Goal: Information Seeking & Learning: Learn about a topic

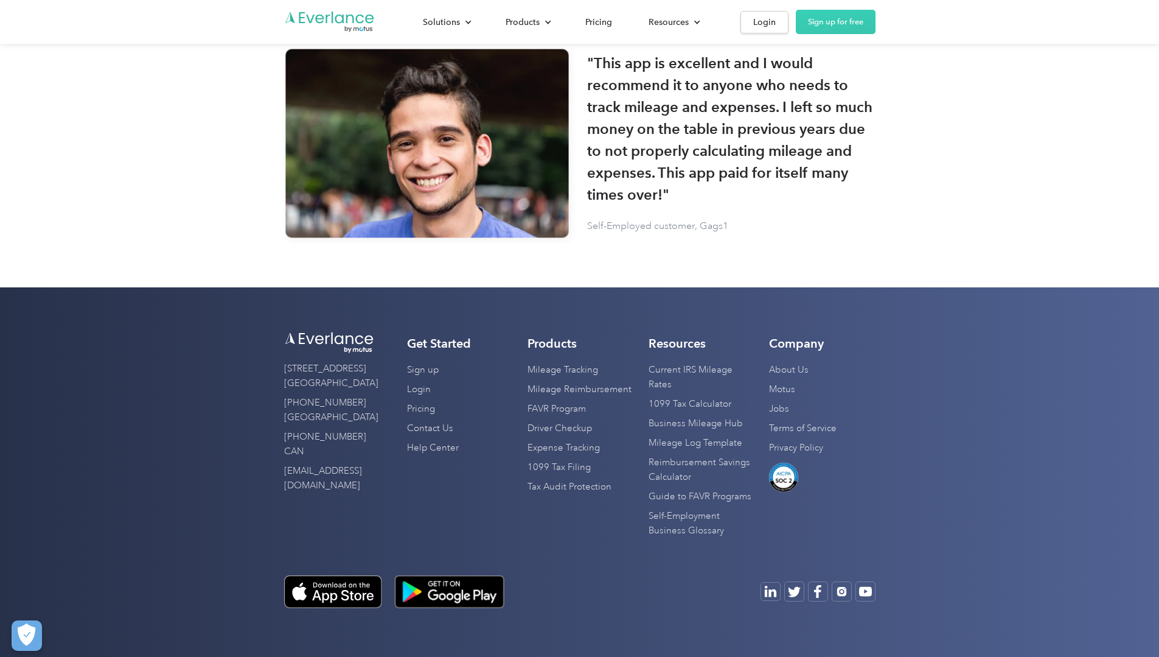
scroll to position [3930, 0]
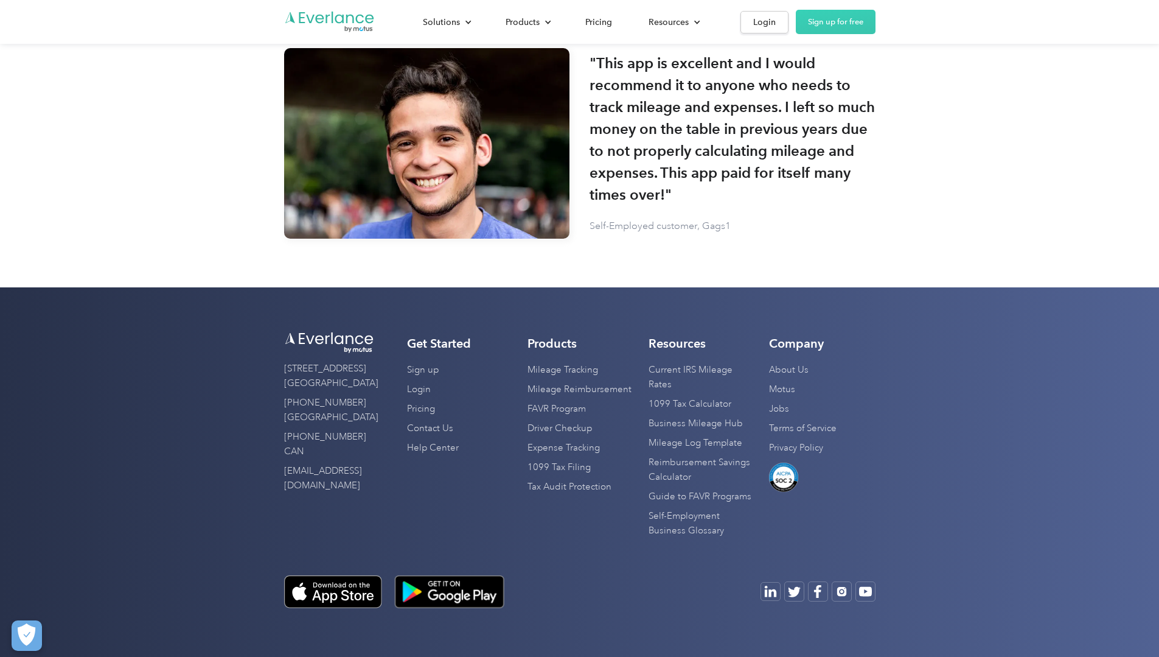
click at [467, 570] on div at bounding box center [579, 584] width 591 height 48
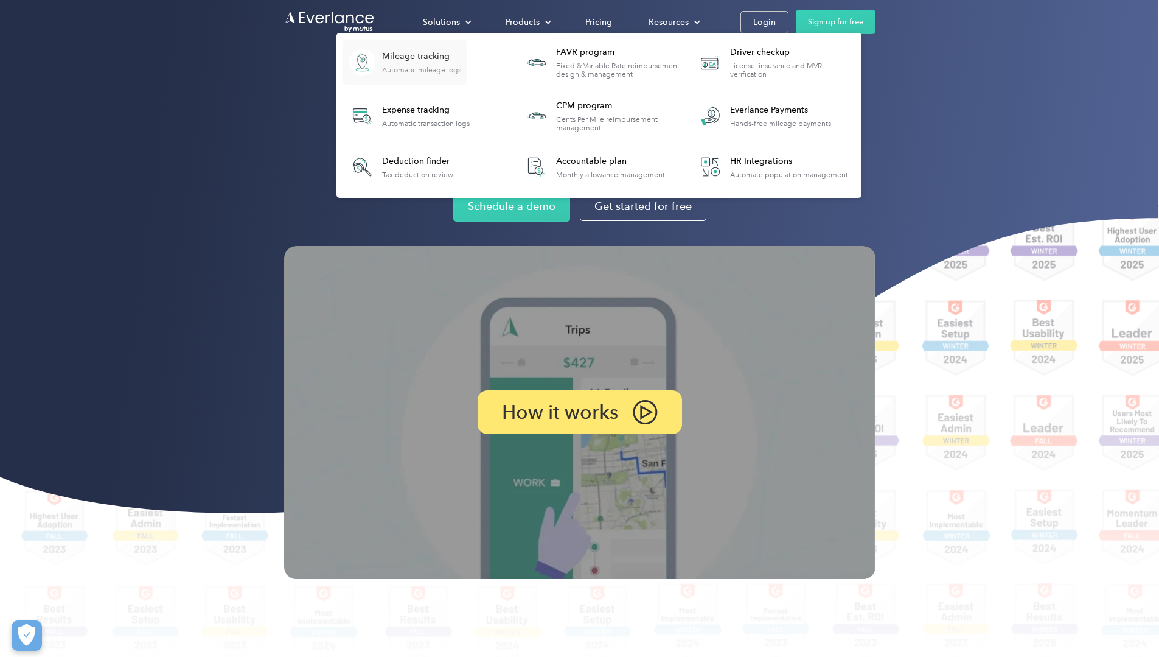
click at [461, 57] on div "Mileage tracking" at bounding box center [421, 57] width 79 height 12
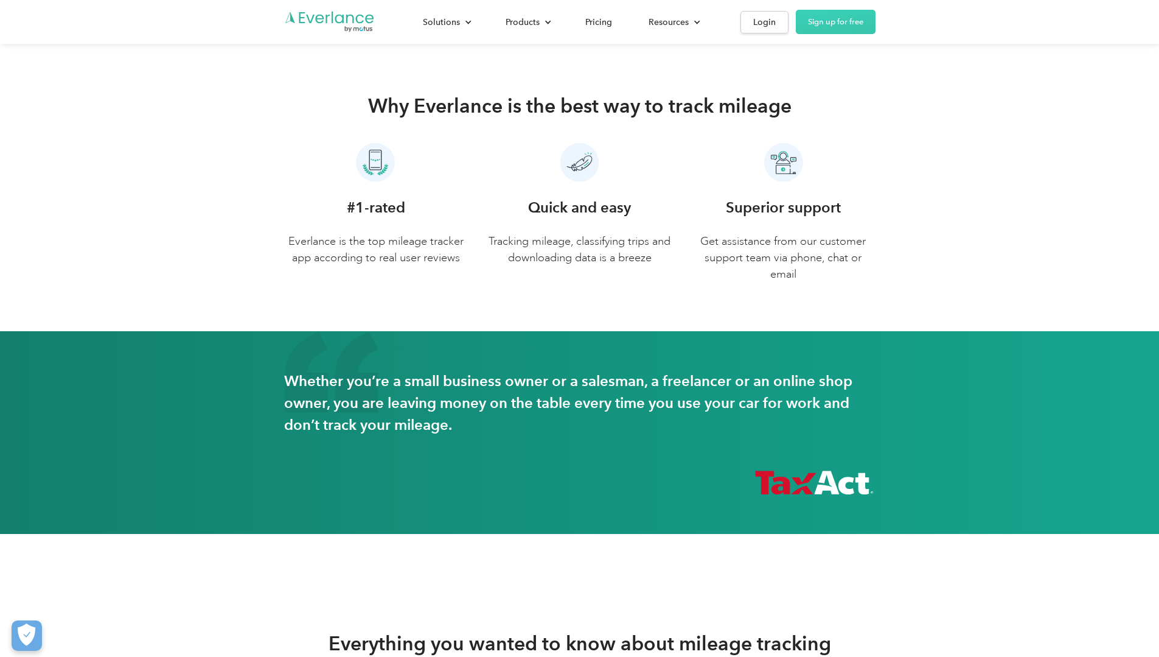
scroll to position [5510, 0]
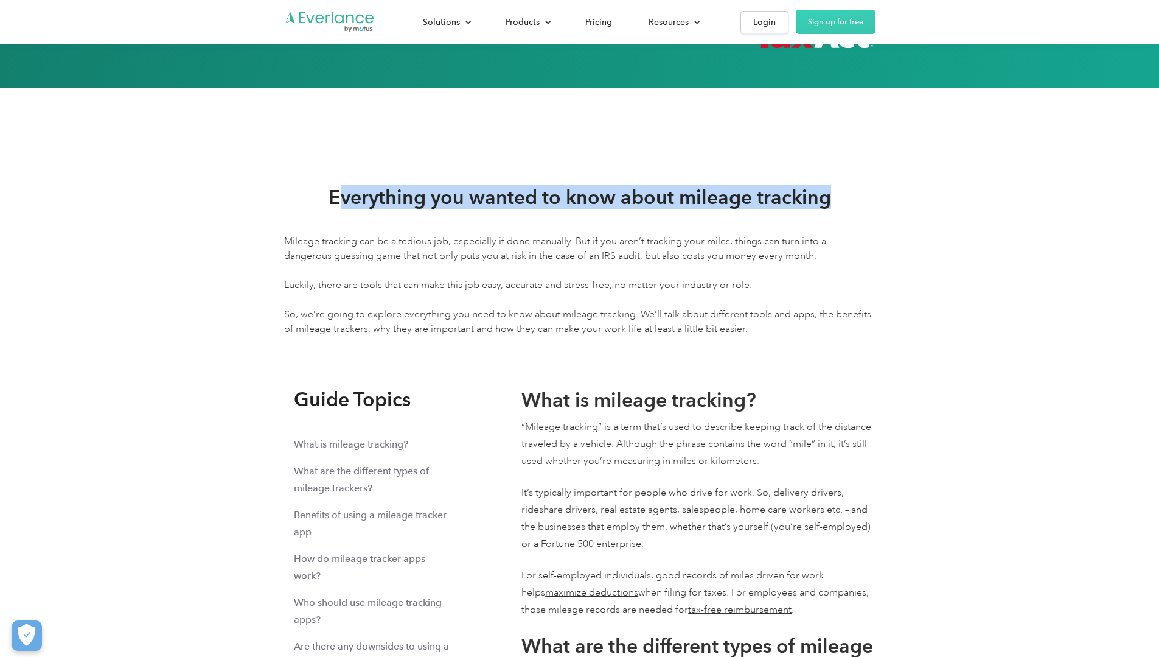
drag, startPoint x: 343, startPoint y: 254, endPoint x: 832, endPoint y: 249, distance: 489.9
click at [832, 209] on div "Everything you wanted to know about mileage tracking" at bounding box center [579, 197] width 591 height 24
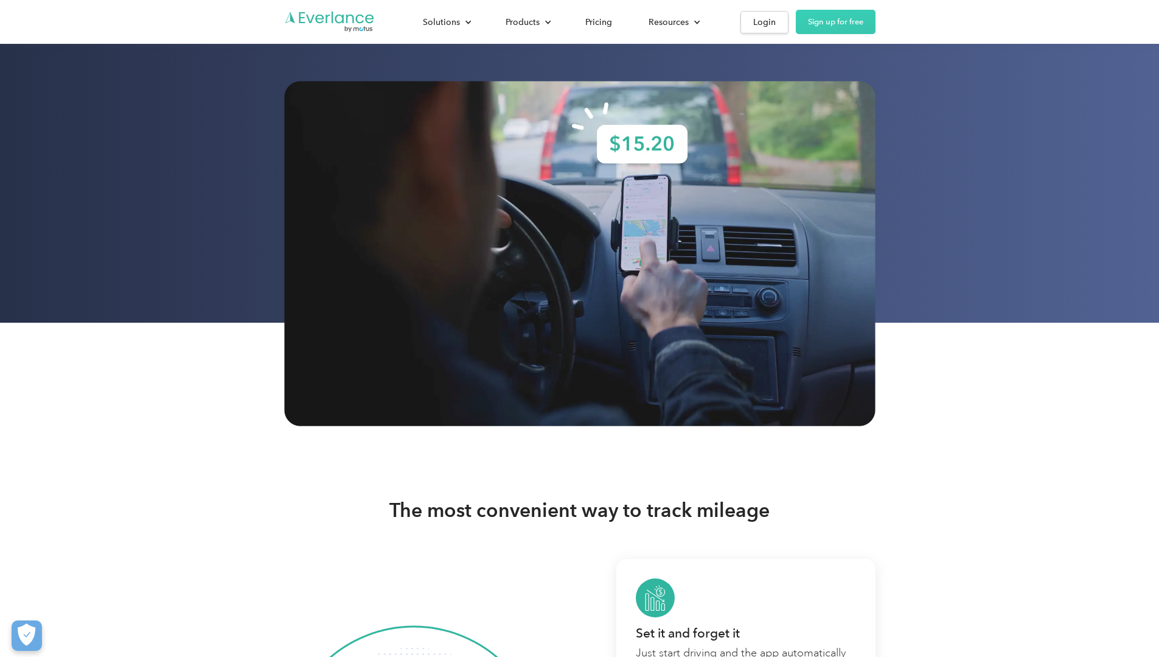
scroll to position [0, 0]
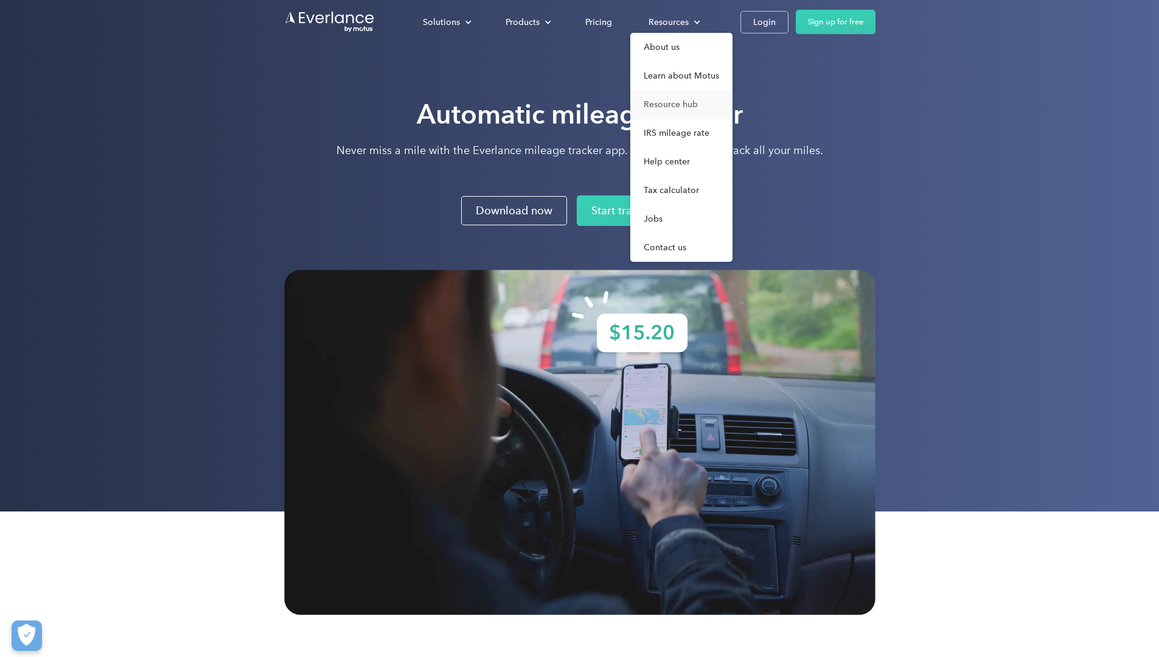
click at [733, 113] on link "Resource hub" at bounding box center [681, 104] width 102 height 29
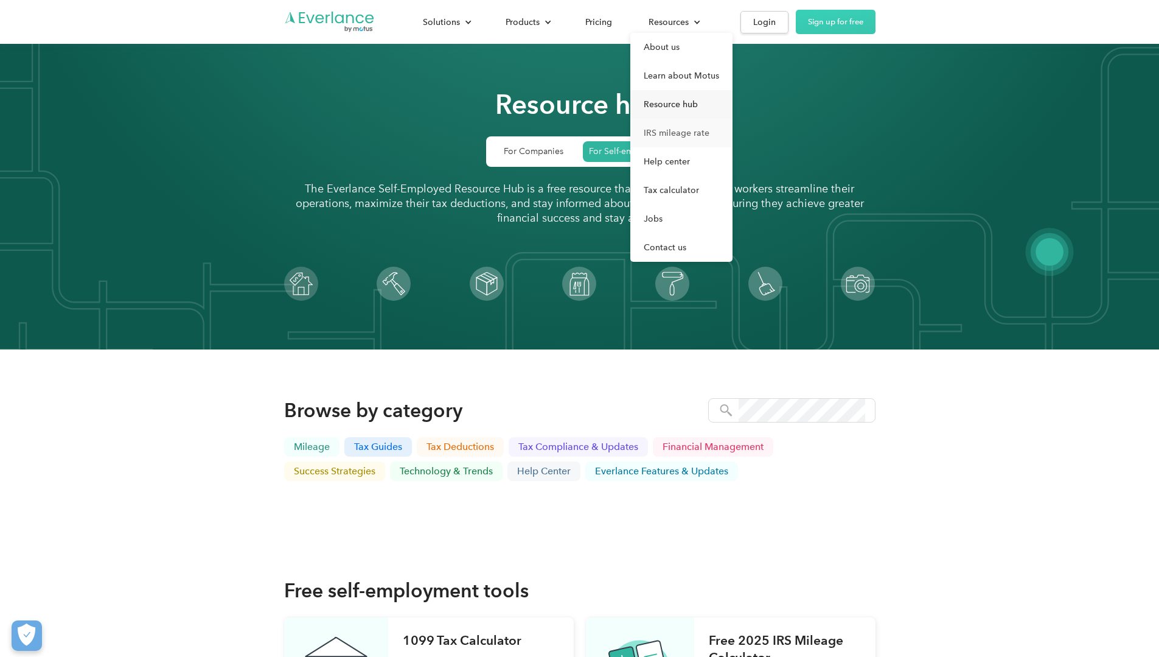
click at [733, 127] on link "IRS mileage rate" at bounding box center [681, 133] width 102 height 29
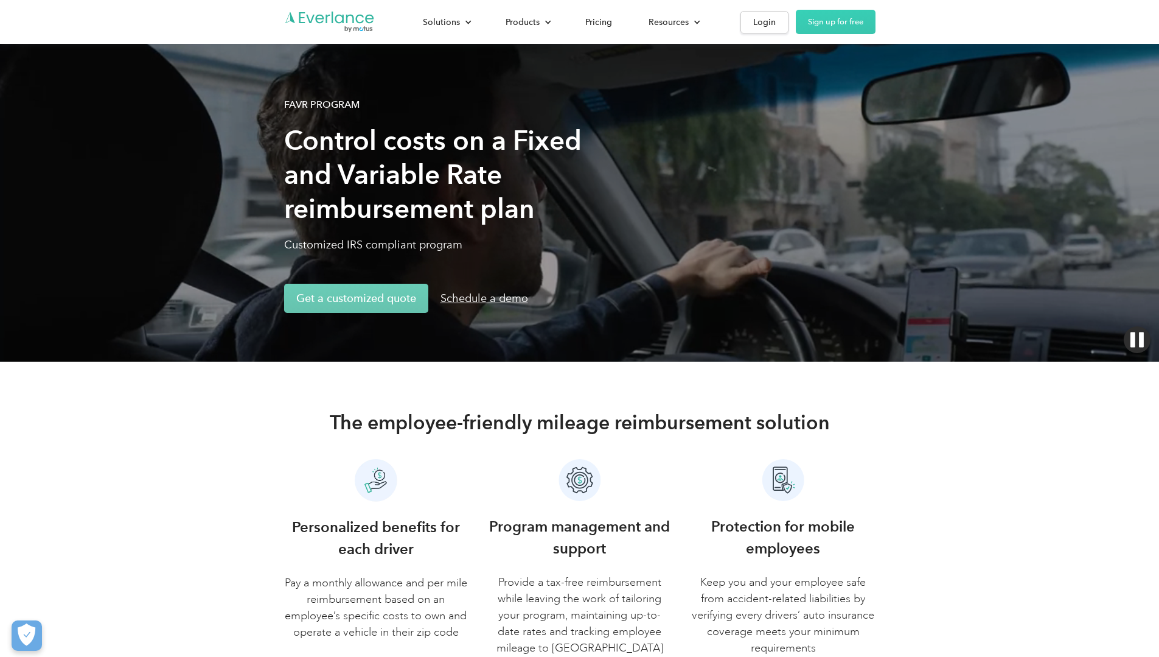
click at [428, 410] on h2 "The employee-friendly mileage reimbursement solution" at bounding box center [580, 422] width 500 height 24
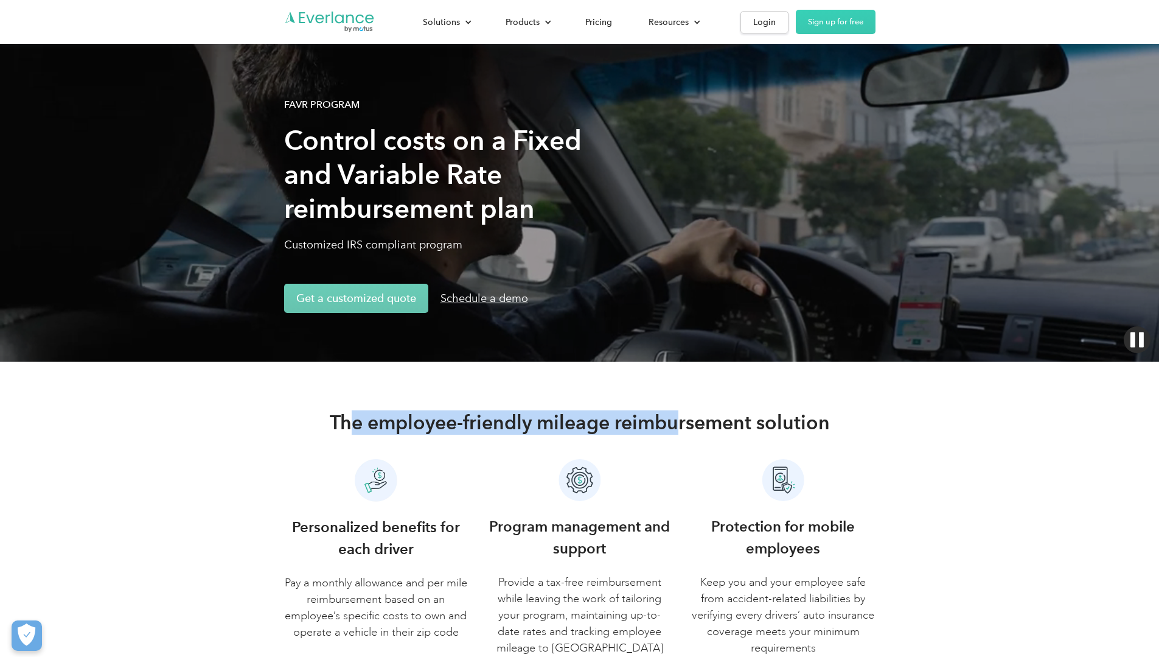
drag, startPoint x: 355, startPoint y: 389, endPoint x: 682, endPoint y: 396, distance: 327.5
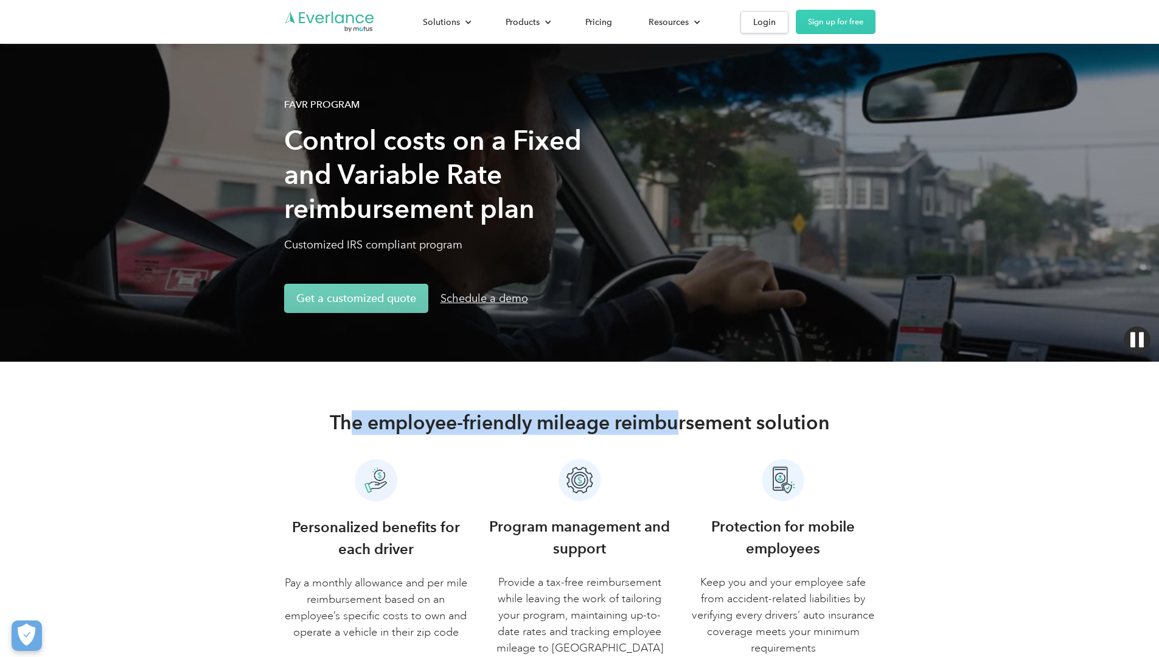
click at [682, 410] on h2 "The employee-friendly mileage reimbursement solution" at bounding box center [580, 422] width 500 height 24
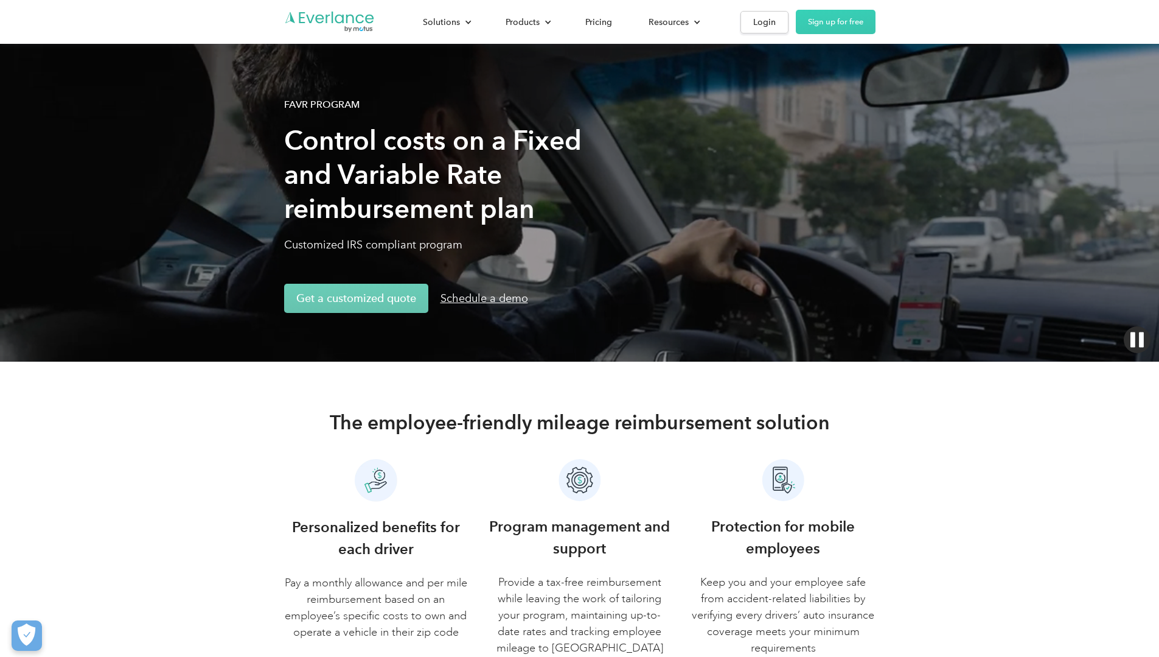
click at [766, 410] on h2 "The employee-friendly mileage reimbursement solution" at bounding box center [580, 422] width 500 height 24
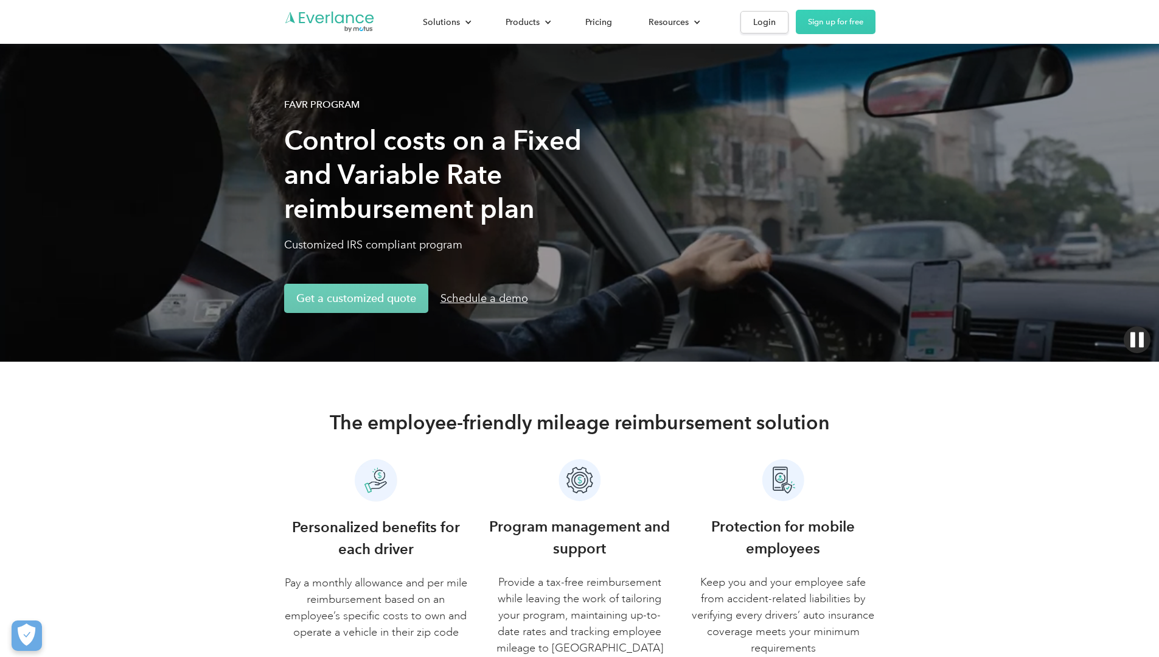
click at [284, 148] on h1 "Control costs on a Fixed and Variable Rate reimbursement plan" at bounding box center [448, 175] width 329 height 102
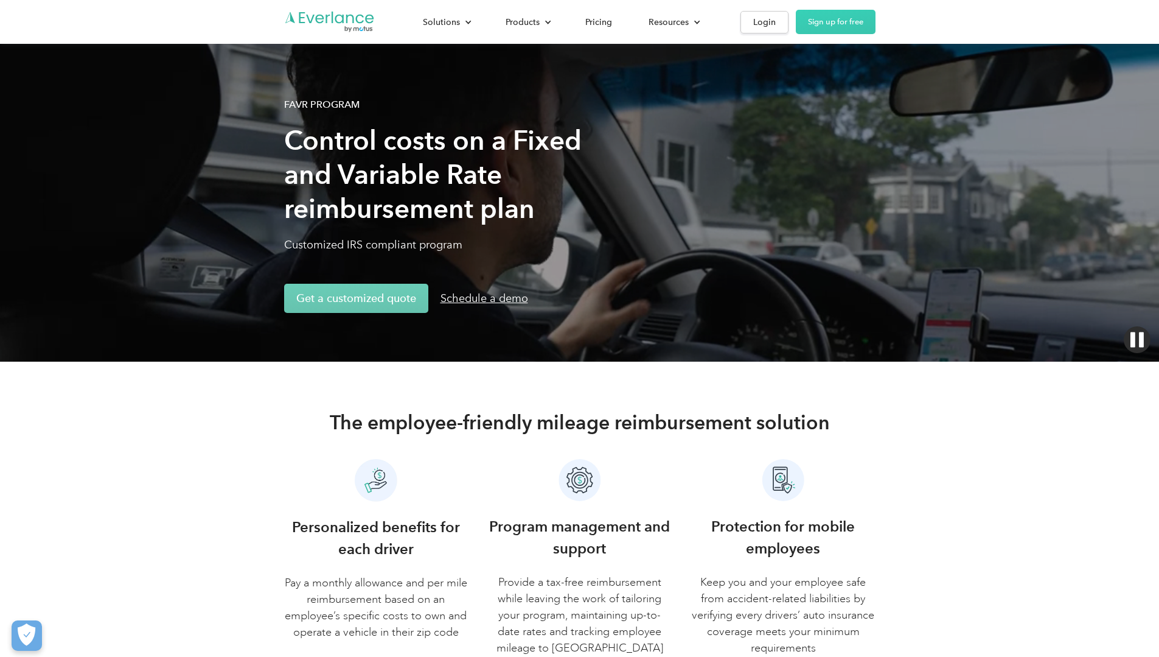
click at [565, 410] on div "The employee-friendly mileage reimbursement solution Personalized benefits for …" at bounding box center [579, 533] width 591 height 246
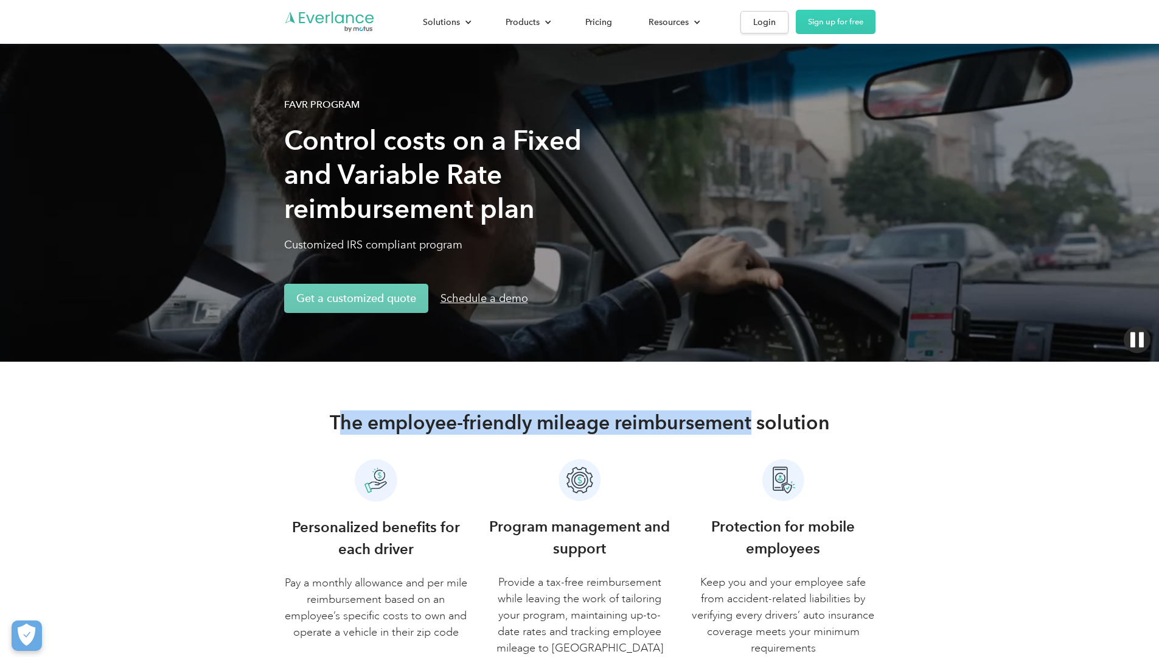
drag, startPoint x: 336, startPoint y: 386, endPoint x: 750, endPoint y: 391, distance: 413.8
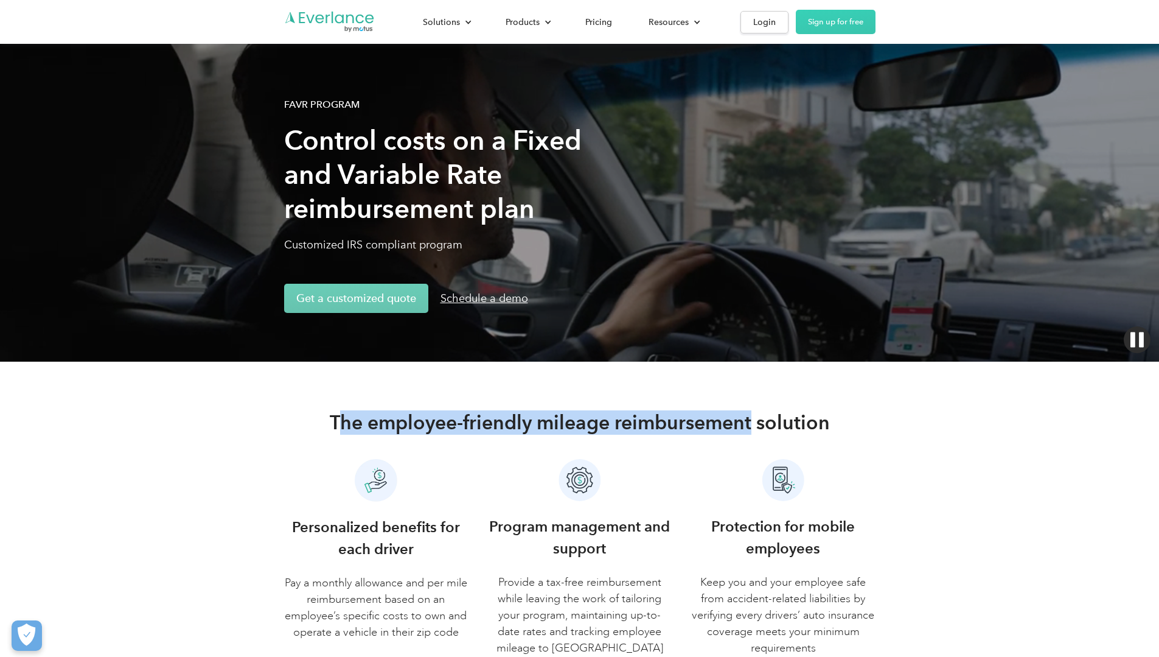
click at [750, 410] on h2 "The employee-friendly mileage reimbursement solution" at bounding box center [580, 422] width 500 height 24
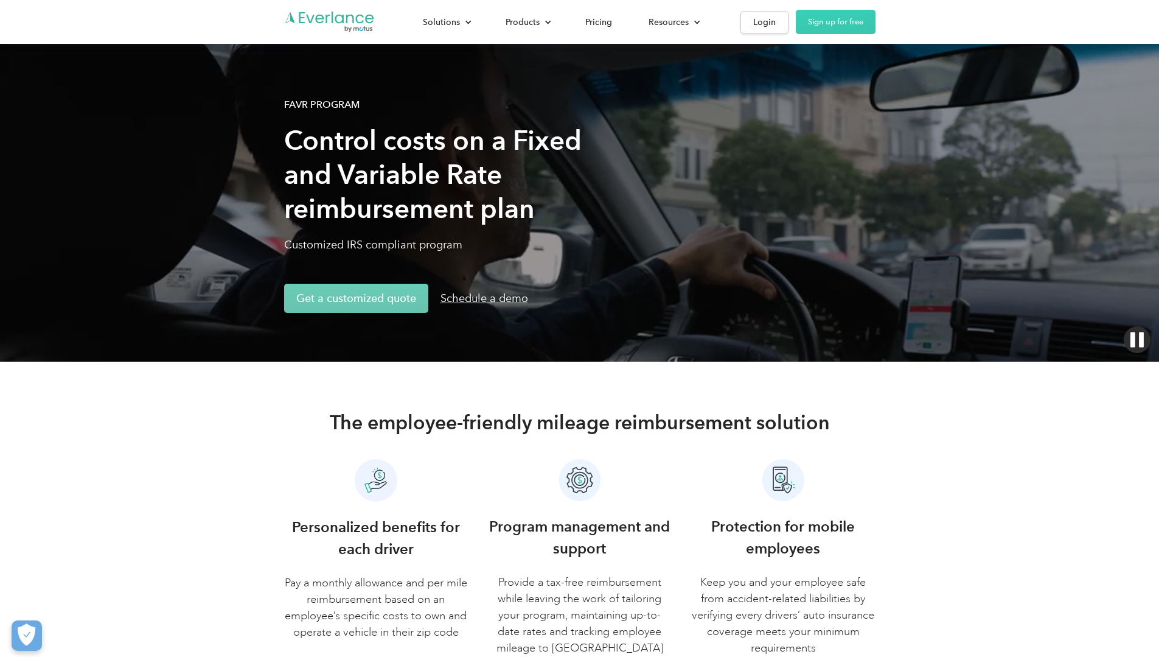
click at [787, 410] on h2 "The employee-friendly mileage reimbursement solution" at bounding box center [580, 422] width 500 height 24
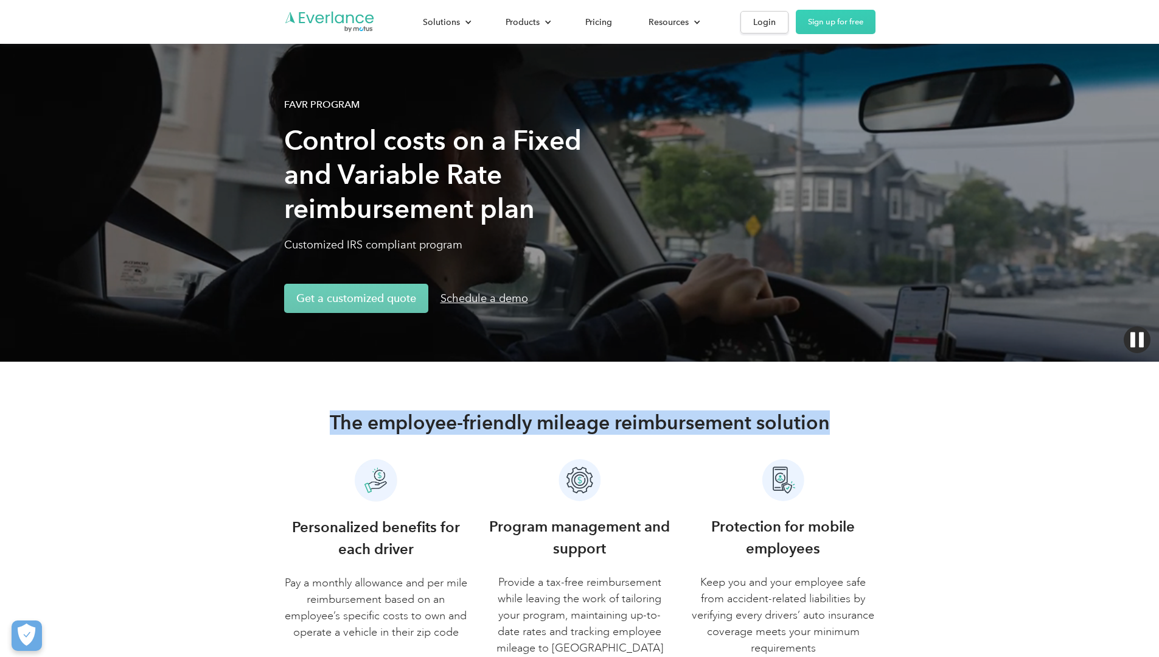
drag, startPoint x: 829, startPoint y: 392, endPoint x: 324, endPoint y: 380, distance: 505.8
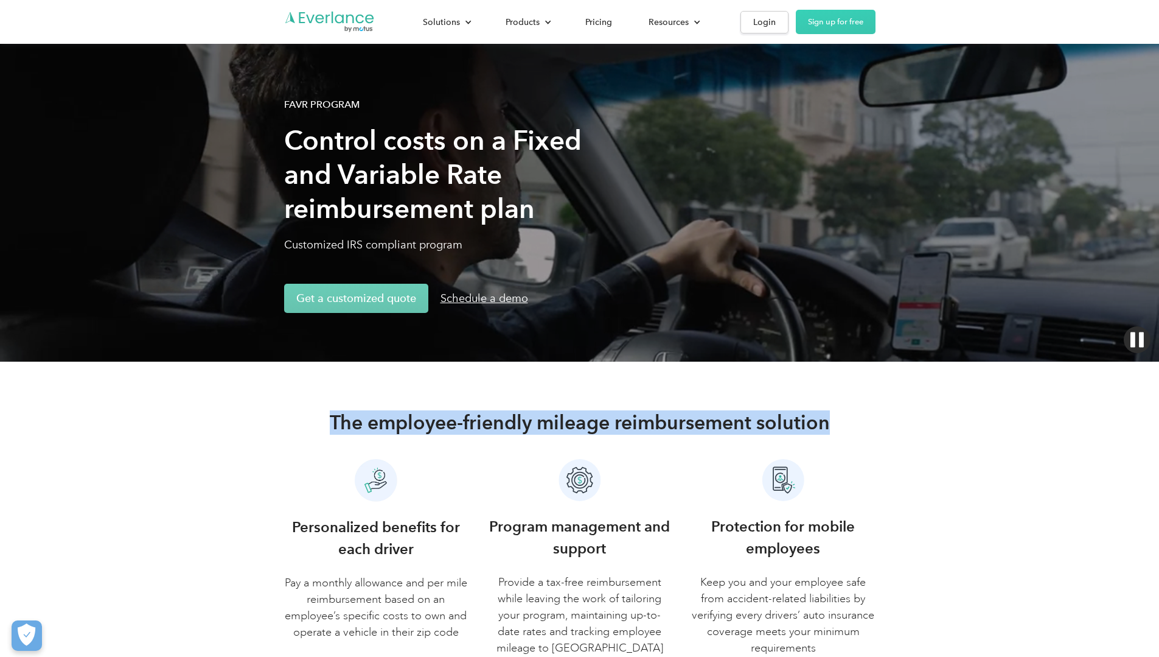
click at [324, 410] on div "The employee-friendly mileage reimbursement solution" at bounding box center [579, 422] width 591 height 24
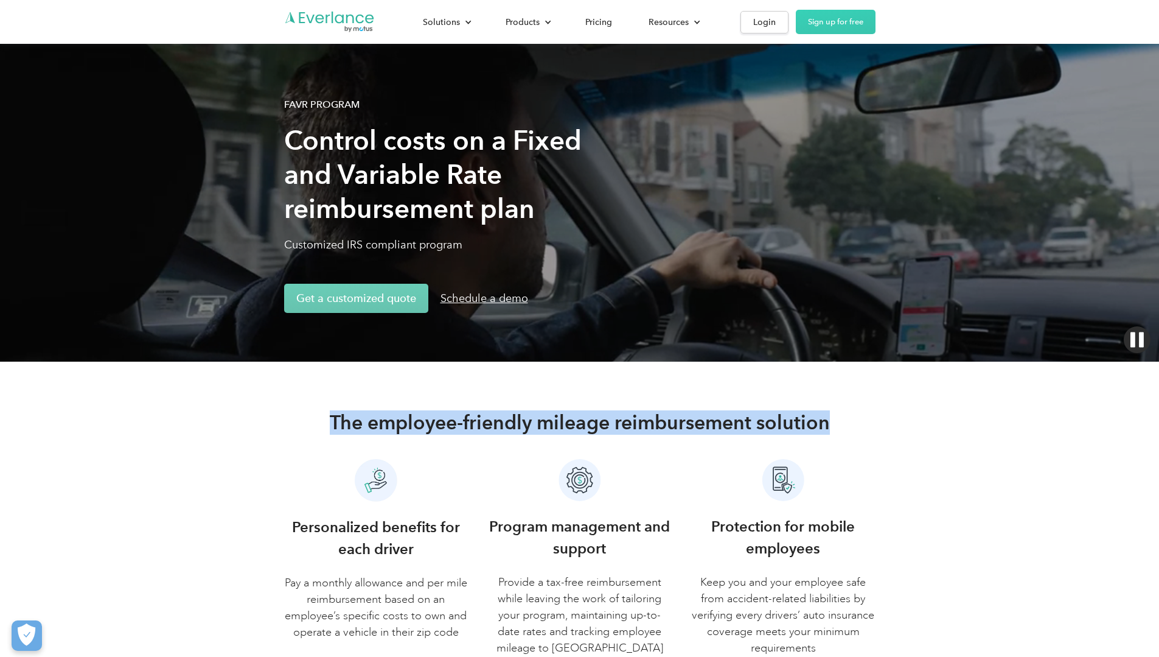
click at [349, 410] on h2 "The employee-friendly mileage reimbursement solution" at bounding box center [580, 422] width 500 height 24
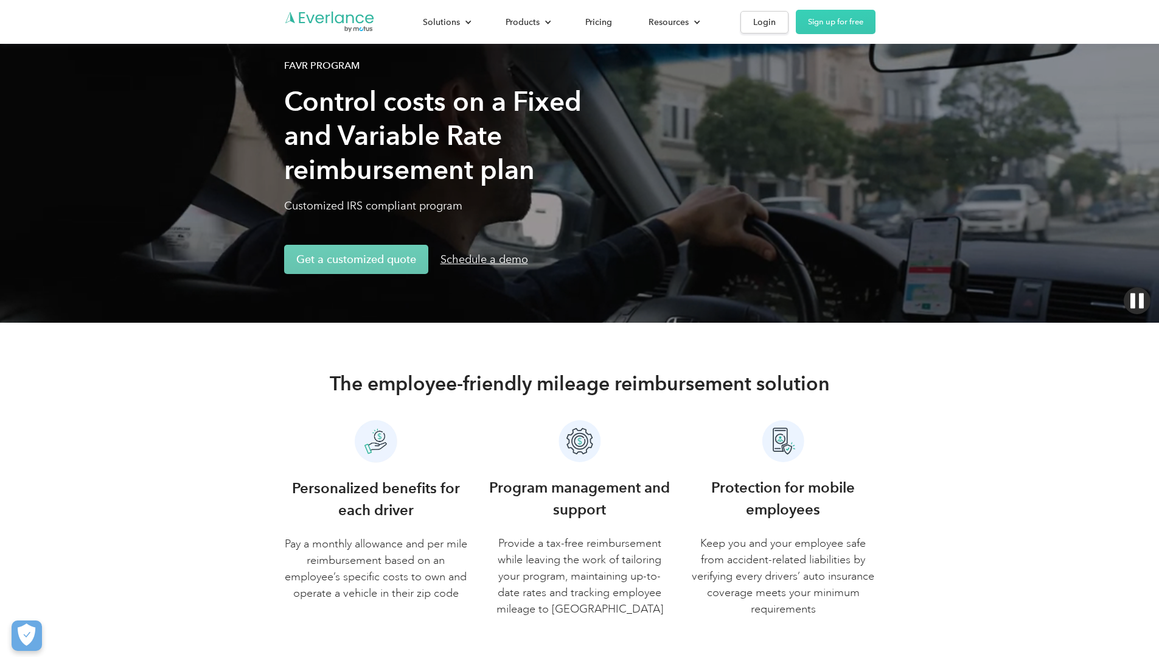
scroll to position [61, 0]
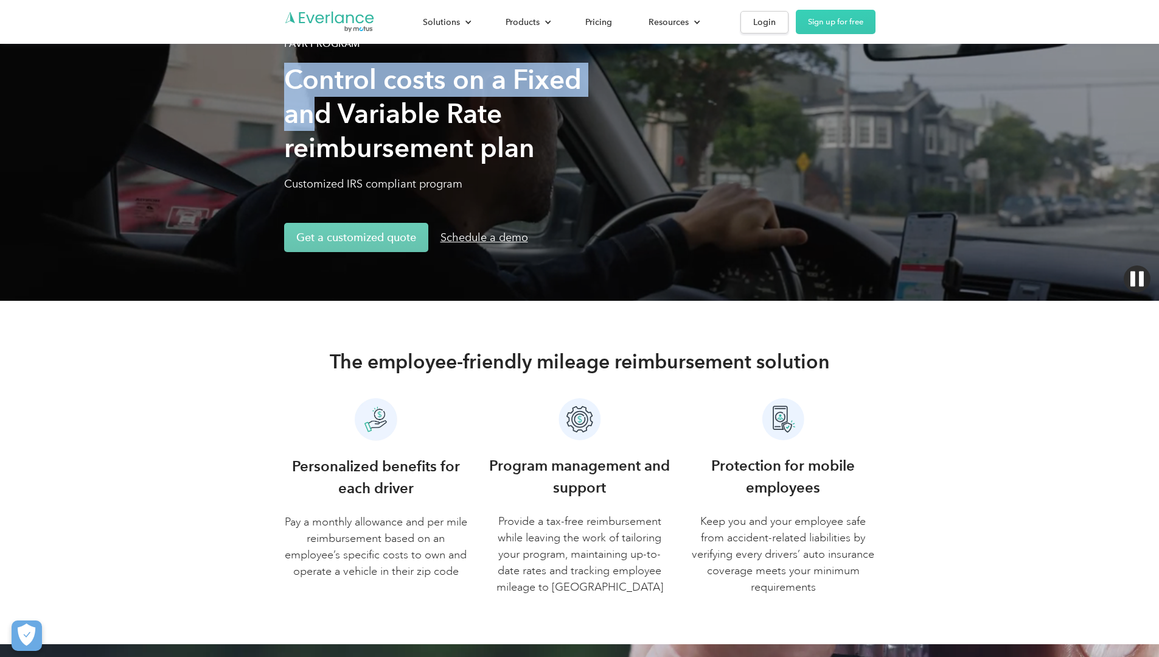
drag, startPoint x: 139, startPoint y: 84, endPoint x: 490, endPoint y: 93, distance: 351.2
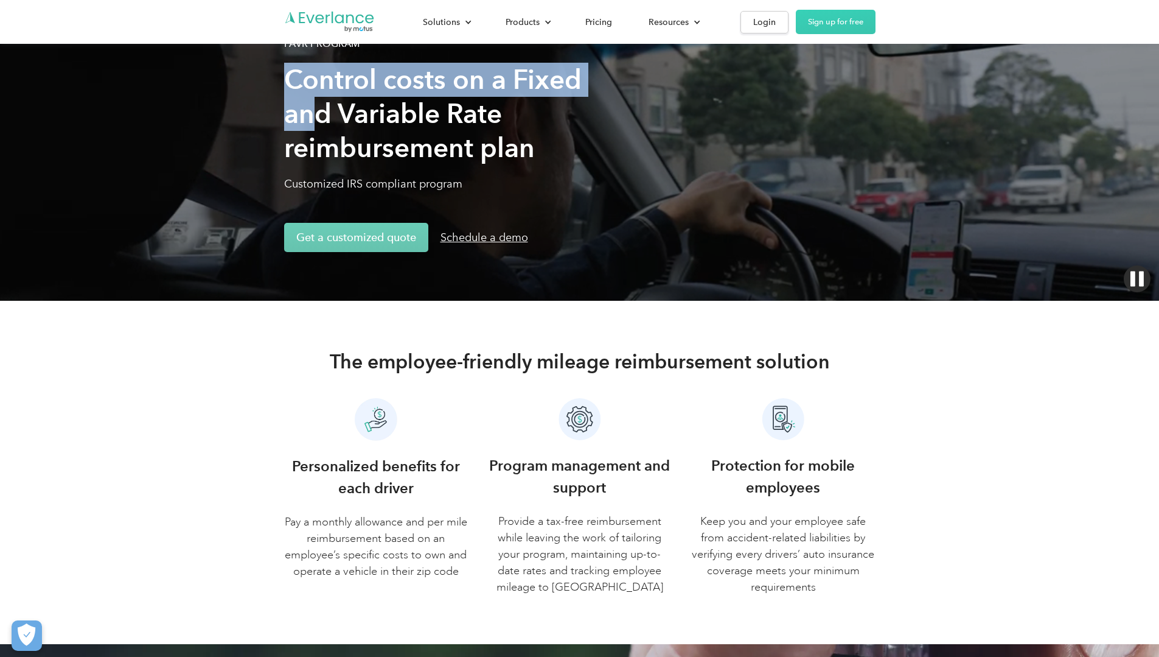
click at [485, 85] on div "FAVR Program Control costs on a Fixed and Variable Rate reimbursement plan Cust…" at bounding box center [579, 119] width 1159 height 361
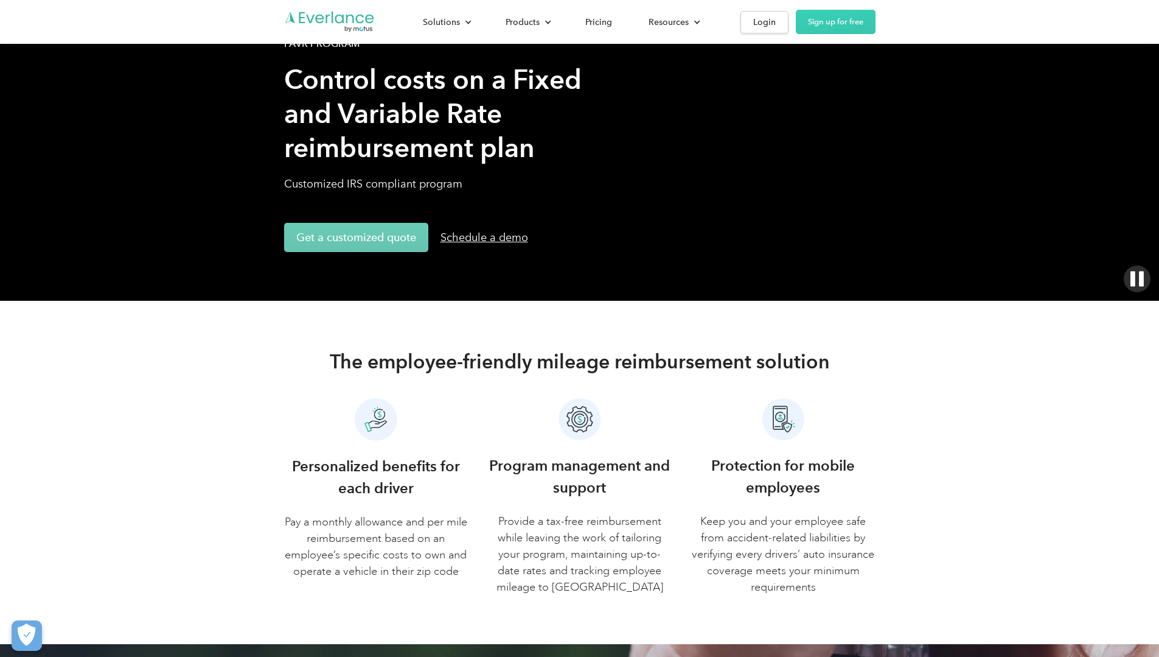
click at [542, 130] on h1 "Control costs on a Fixed and Variable Rate reimbursement plan" at bounding box center [448, 114] width 329 height 102
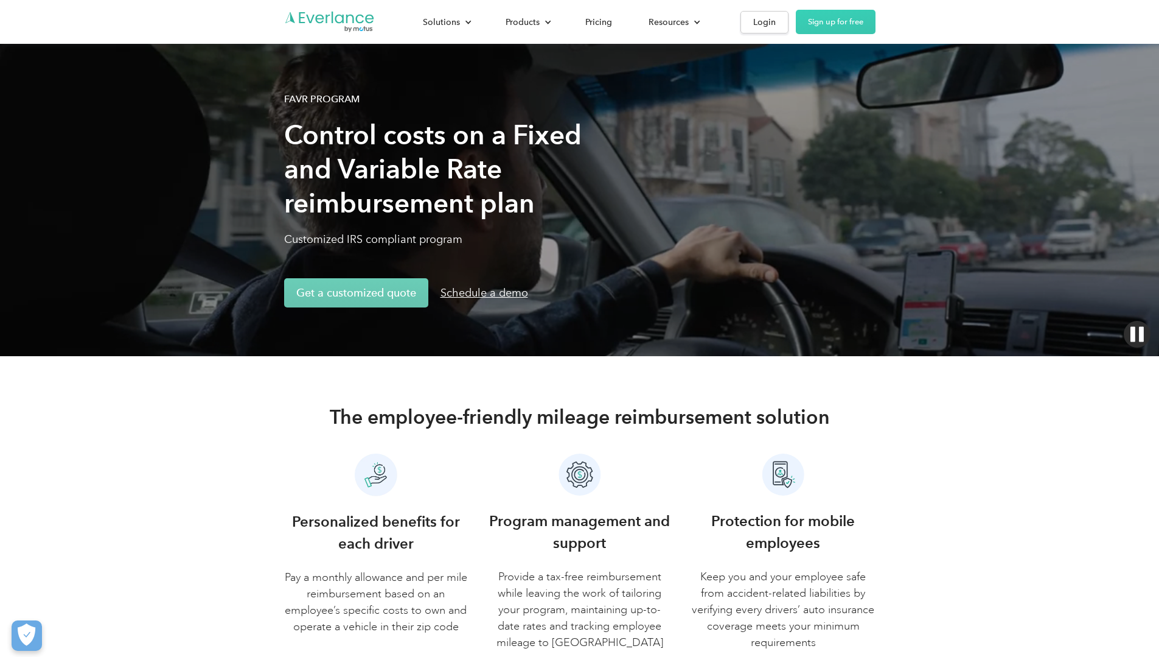
scroll to position [0, 0]
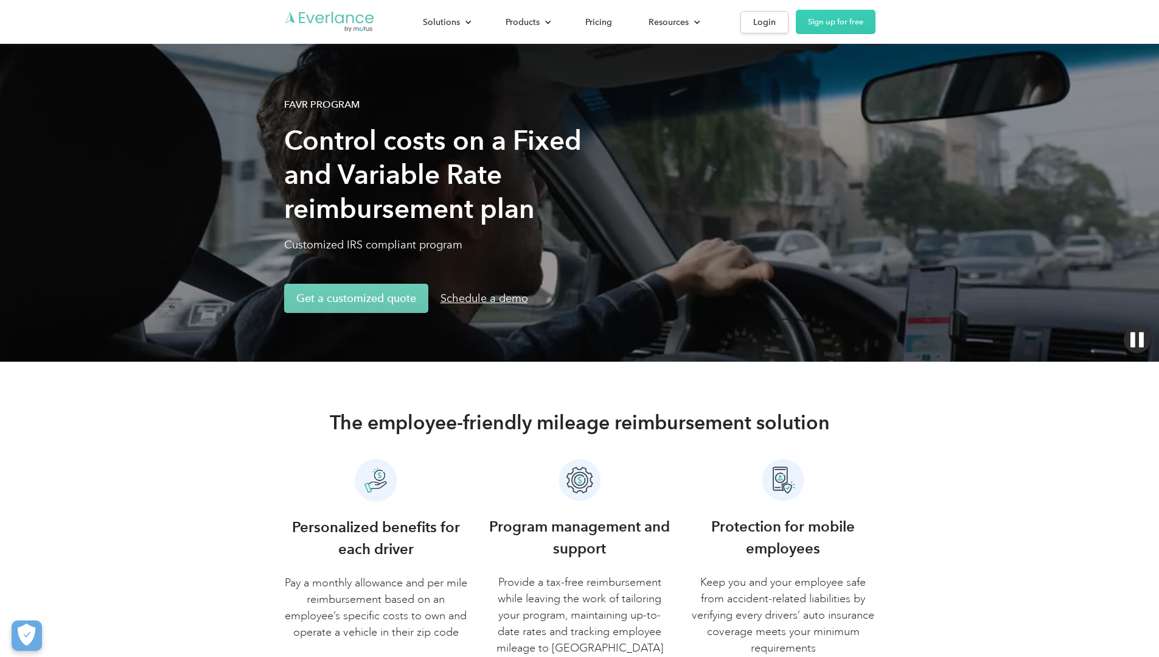
click at [284, 26] on img "Go to homepage" at bounding box center [329, 21] width 91 height 23
